Goal: Information Seeking & Learning: Learn about a topic

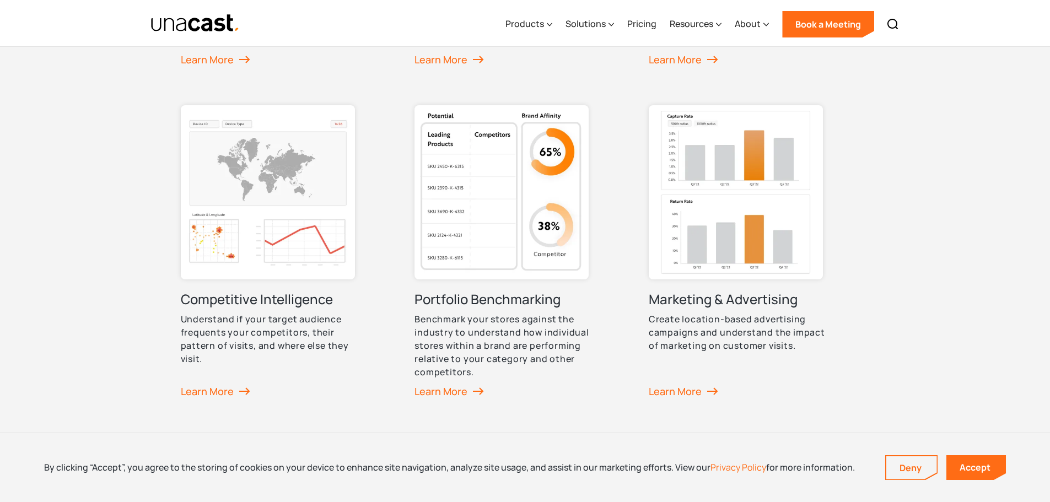
scroll to position [754, 0]
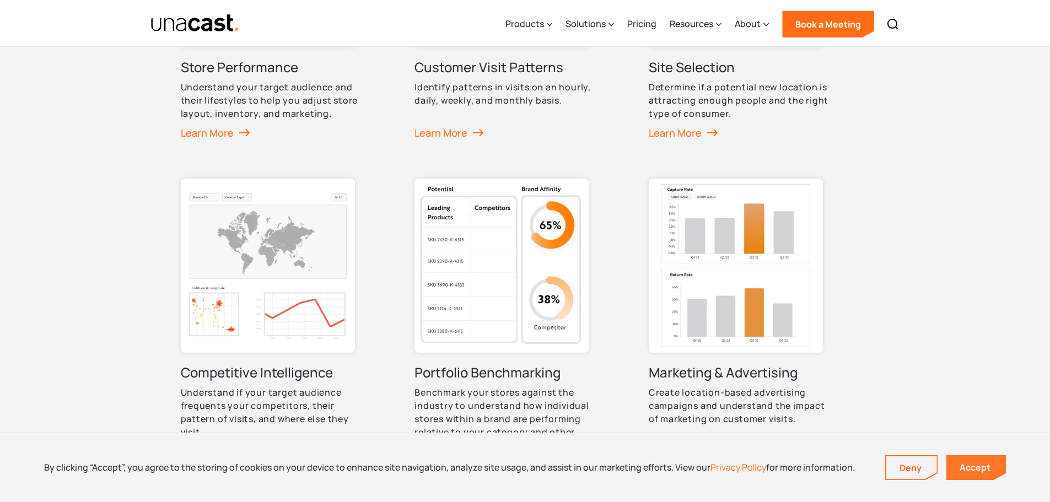
click at [965, 475] on link "Accept" at bounding box center [977, 467] width 60 height 25
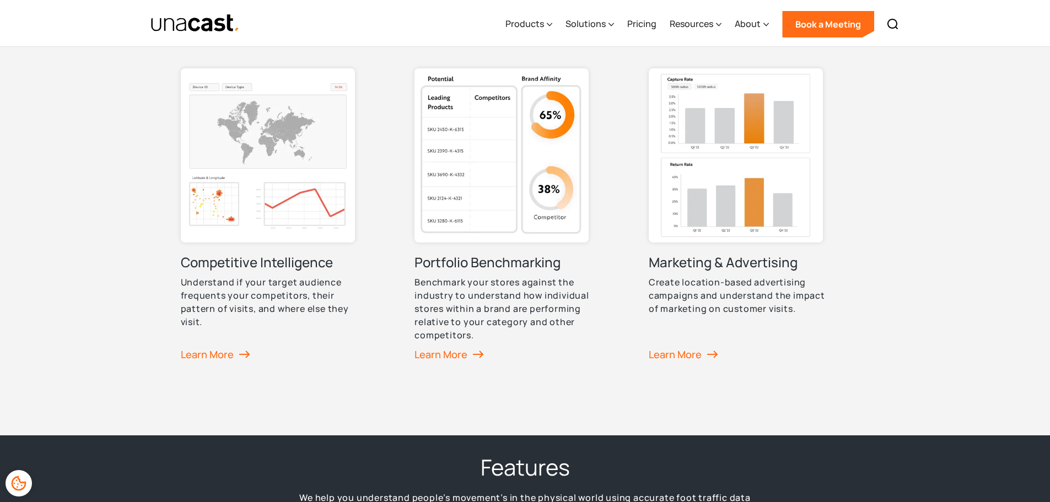
scroll to position [974, 0]
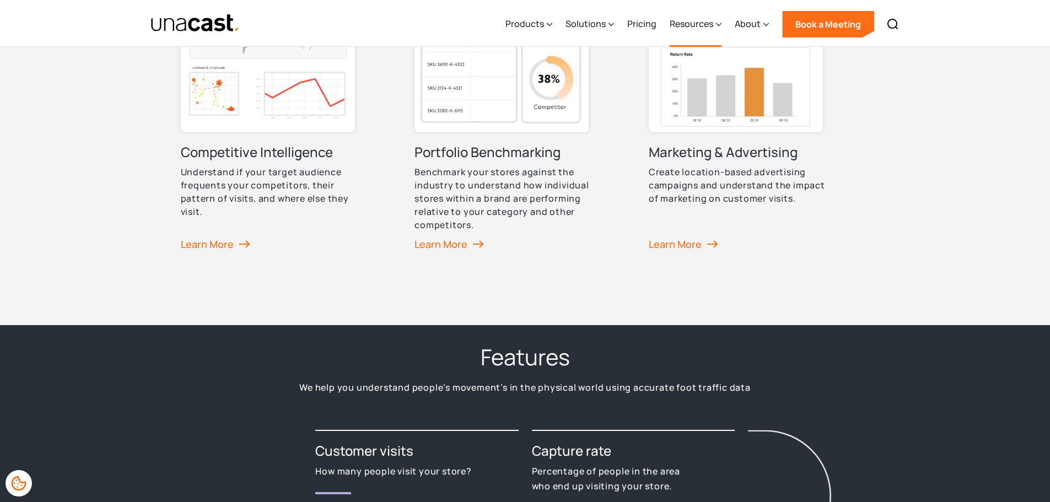
click at [712, 30] on div "Resources" at bounding box center [696, 24] width 52 height 45
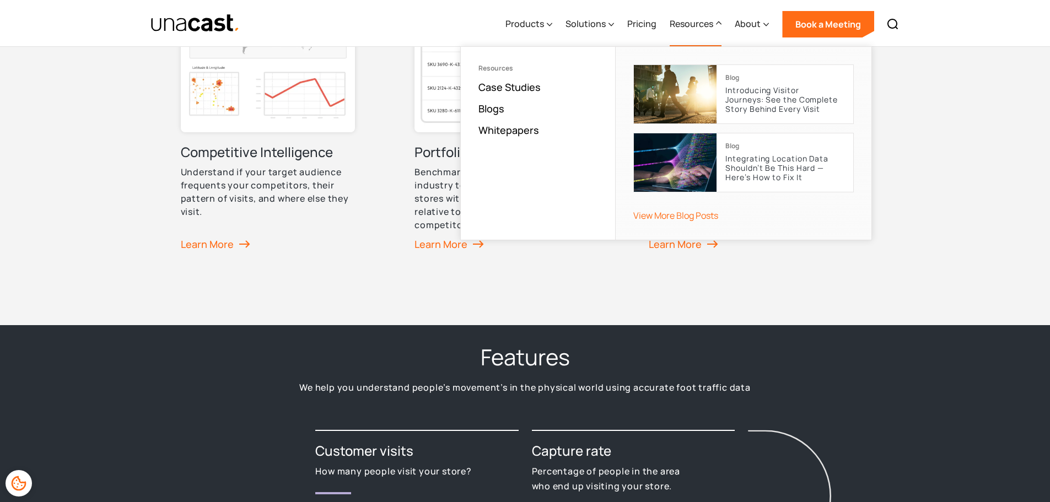
click at [712, 30] on div "Resources" at bounding box center [696, 24] width 52 height 45
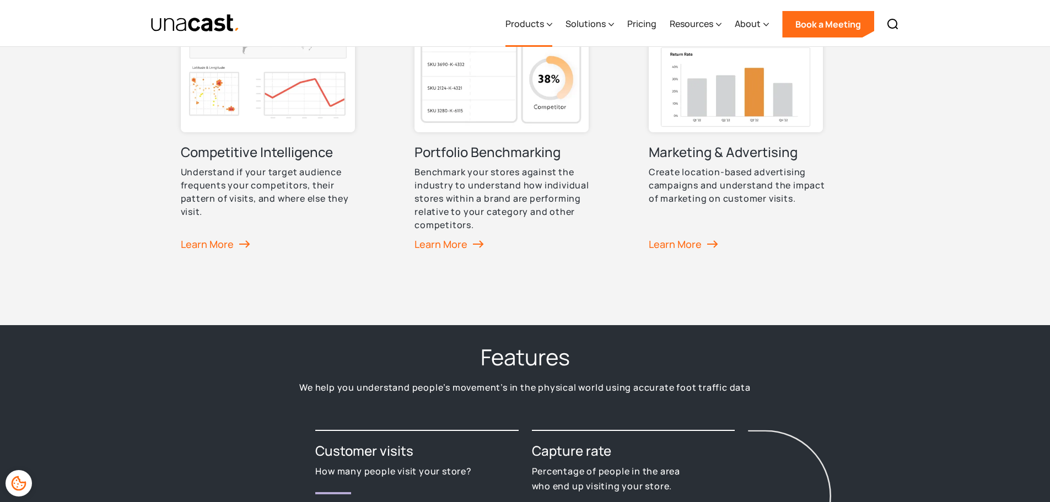
click at [549, 38] on div "Products" at bounding box center [529, 24] width 47 height 45
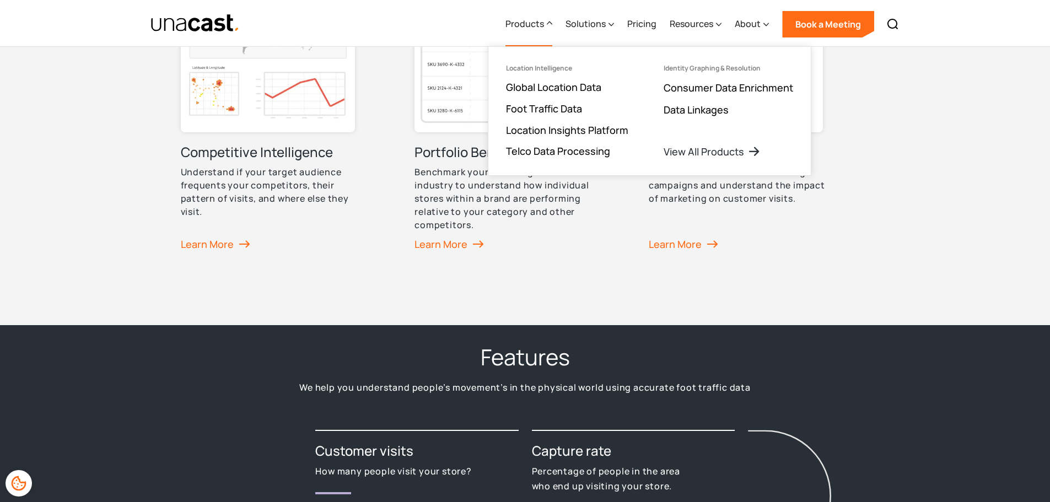
drag, startPoint x: 549, startPoint y: 38, endPoint x: 780, endPoint y: 277, distance: 332.6
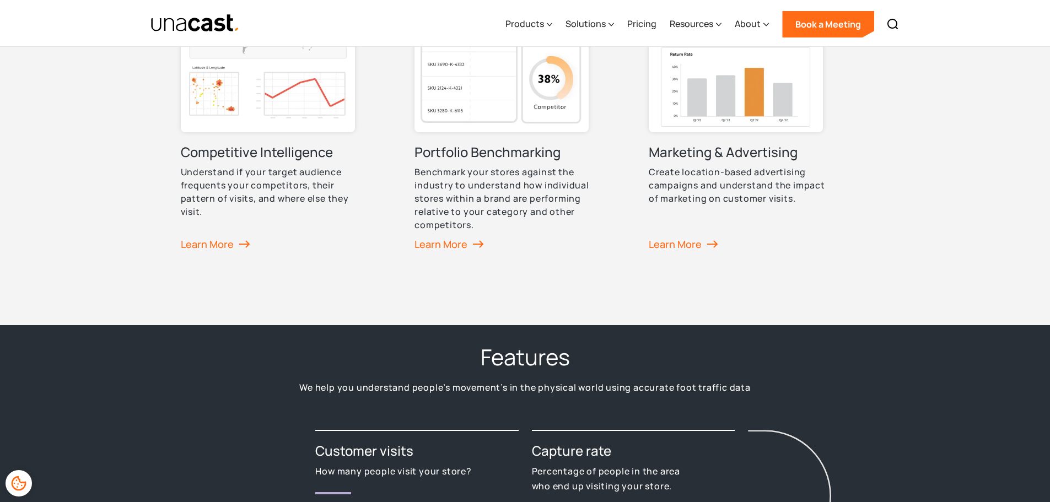
drag, startPoint x: 780, startPoint y: 277, endPoint x: 565, endPoint y: 257, distance: 215.9
click at [565, 257] on link "Portfolio Benchmarking Benchmark your stores against the industry to understand…" at bounding box center [506, 114] width 182 height 312
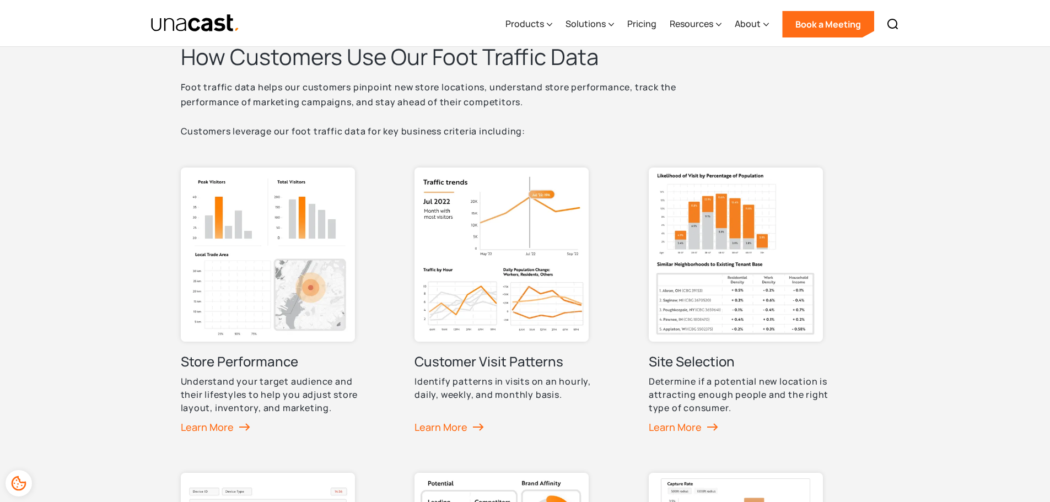
scroll to position [441, 0]
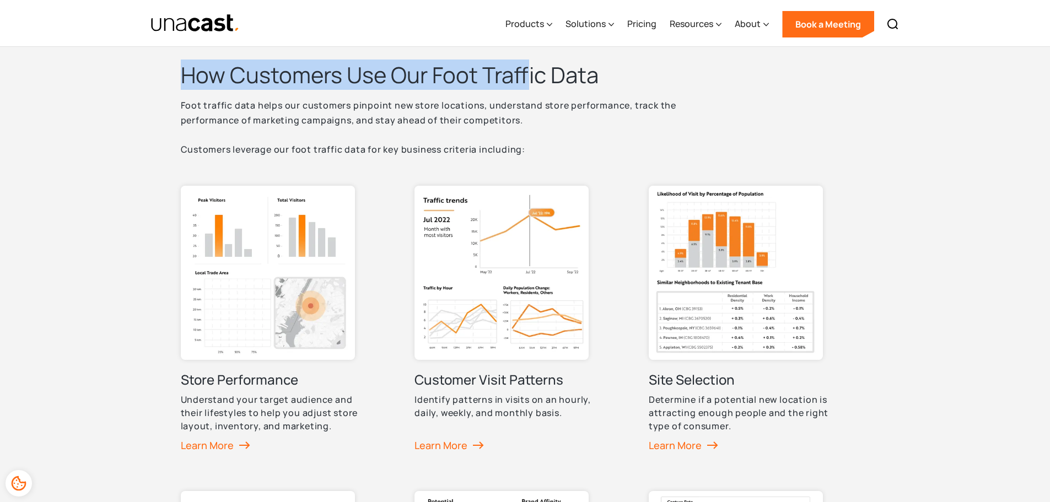
drag, startPoint x: 189, startPoint y: 76, endPoint x: 548, endPoint y: 76, distance: 358.9
click at [544, 76] on h2 "How Customers Use Our Foot Traffic Data" at bounding box center [456, 75] width 551 height 29
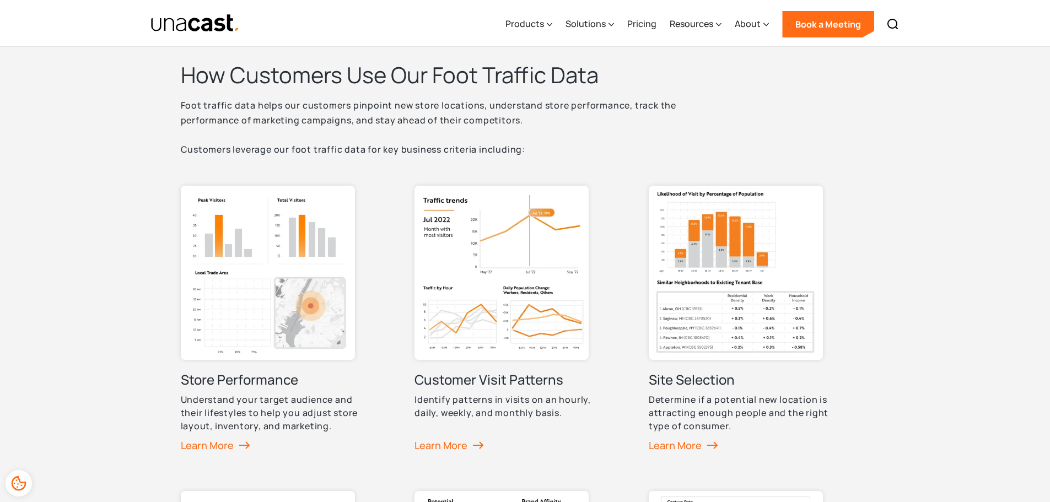
drag, startPoint x: 574, startPoint y: 83, endPoint x: 571, endPoint y: 89, distance: 6.7
click at [574, 84] on h2 "How Customers Use Our Foot Traffic Data" at bounding box center [456, 75] width 551 height 29
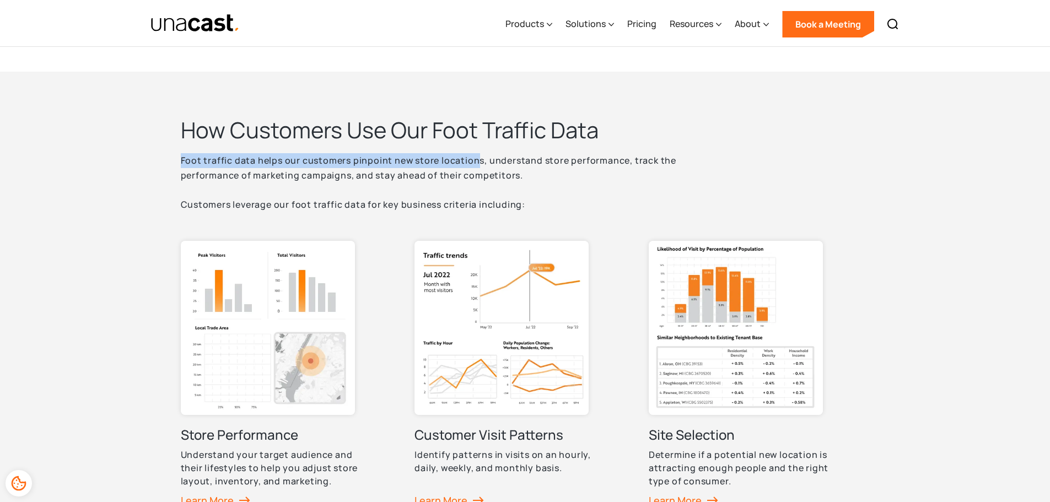
drag, startPoint x: 182, startPoint y: 158, endPoint x: 476, endPoint y: 158, distance: 293.8
click at [476, 158] on p "Foot traffic data helps our customers pinpoint new store locations, understand …" at bounding box center [456, 182] width 551 height 59
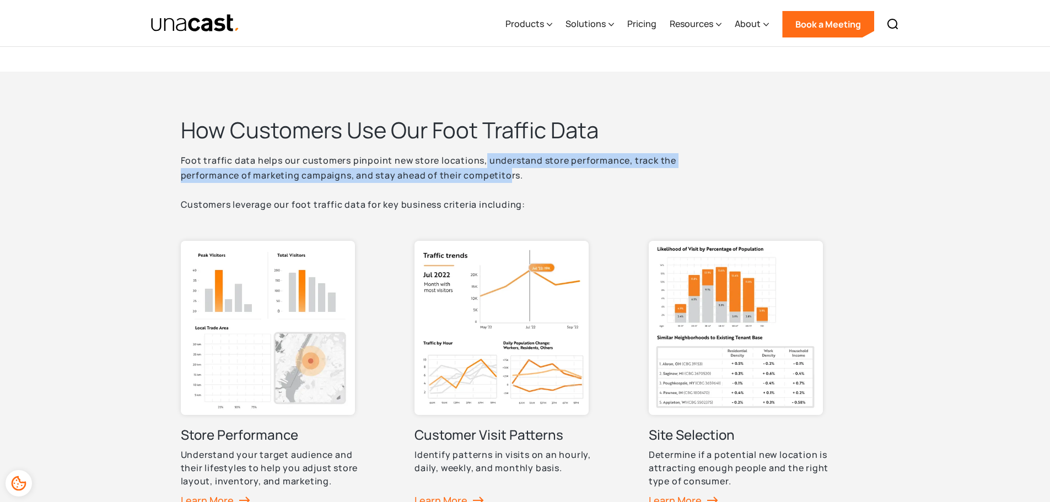
drag, startPoint x: 483, startPoint y: 158, endPoint x: 492, endPoint y: 184, distance: 27.2
click at [506, 181] on p "Foot traffic data helps our customers pinpoint new store locations, understand …" at bounding box center [456, 182] width 551 height 59
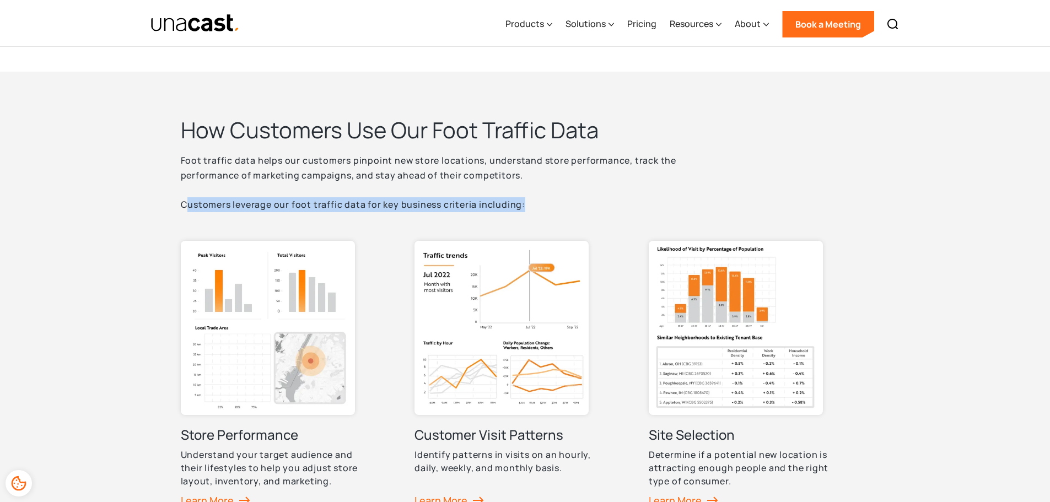
drag, startPoint x: 185, startPoint y: 203, endPoint x: 547, endPoint y: 206, distance: 362.2
click at [547, 206] on p "Foot traffic data helps our customers pinpoint new store locations, understand …" at bounding box center [456, 182] width 551 height 59
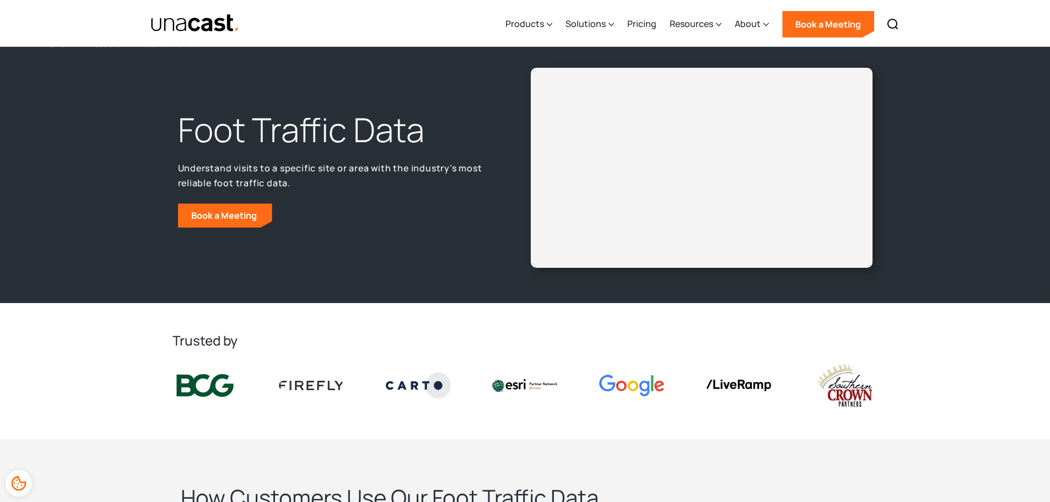
scroll to position [0, 0]
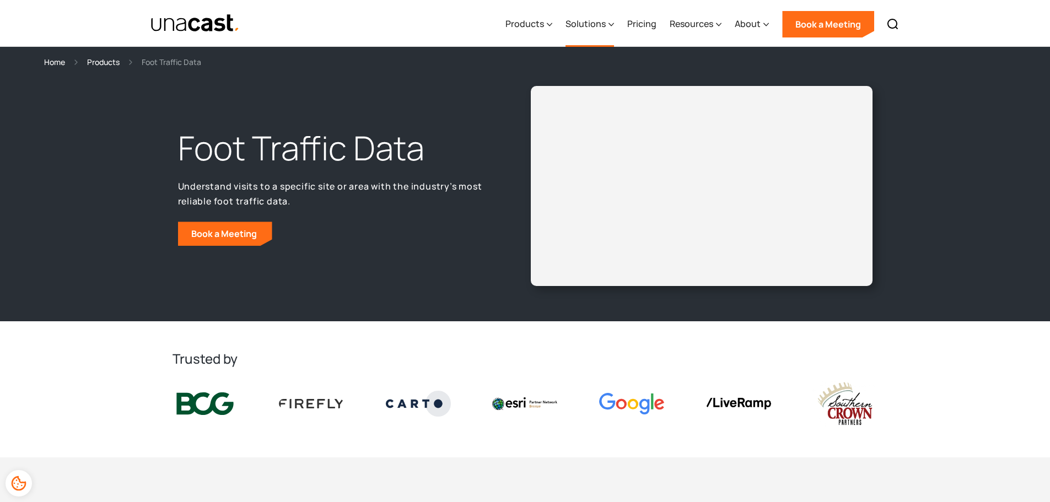
click at [590, 19] on div "Solutions" at bounding box center [586, 23] width 40 height 13
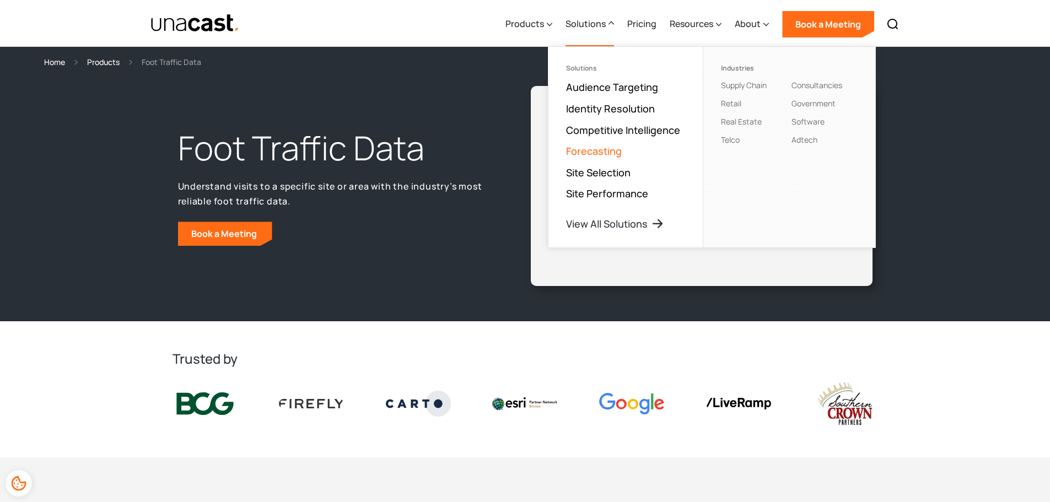
click at [606, 155] on link "Forecasting" at bounding box center [594, 150] width 56 height 13
click at [544, 31] on div "Products" at bounding box center [529, 24] width 47 height 45
